Goal: Transaction & Acquisition: Download file/media

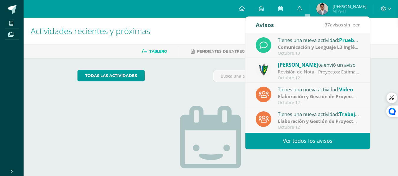
click at [316, 69] on div "Revisión de Nota - Proyectos: Estimados estudiantes, es un gusto saludarlos. Po…" at bounding box center [319, 72] width 82 height 7
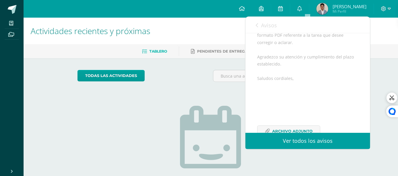
scroll to position [265, 0]
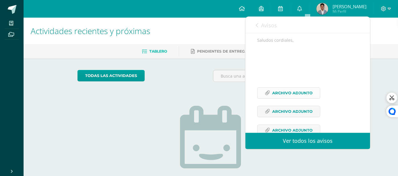
click at [307, 97] on span "Archivo Adjunto" at bounding box center [292, 93] width 40 height 11
click at [303, 113] on link "Archivo Adjunto" at bounding box center [288, 111] width 63 height 11
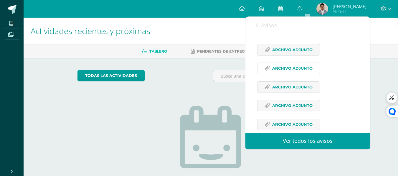
scroll to position [324, 0]
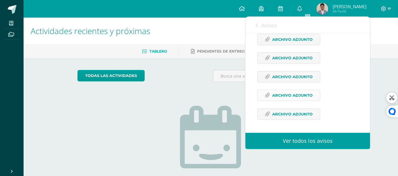
click at [298, 96] on span "Archivo Adjunto" at bounding box center [292, 95] width 40 height 11
click at [279, 78] on span "Archivo Adjunto" at bounding box center [292, 77] width 40 height 11
click at [278, 112] on span "Archivo Adjunto" at bounding box center [292, 114] width 40 height 11
click at [286, 60] on span "Archivo Adjunto" at bounding box center [292, 58] width 40 height 11
click at [270, 81] on link "Archivo Adjunto" at bounding box center [288, 76] width 63 height 11
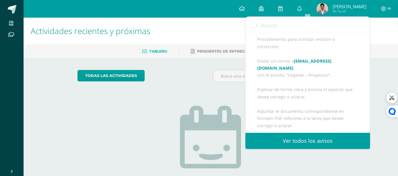
scroll to position [179, 0]
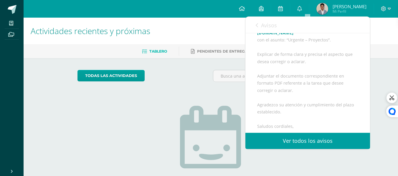
click at [261, 29] on span "Avisos" at bounding box center [269, 25] width 16 height 7
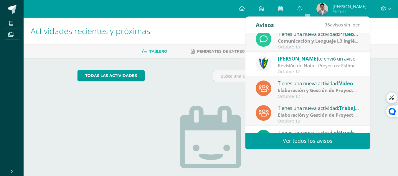
scroll to position [0, 0]
